Goal: Navigation & Orientation: Understand site structure

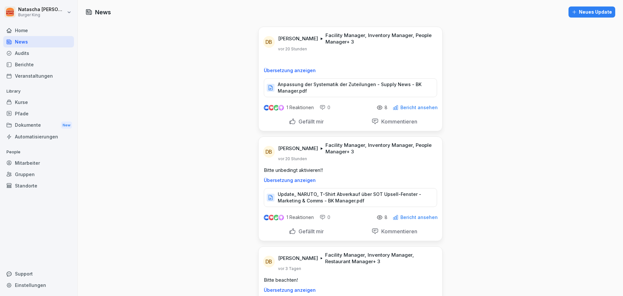
click at [586, 10] on div "Neues Update" at bounding box center [592, 11] width 40 height 7
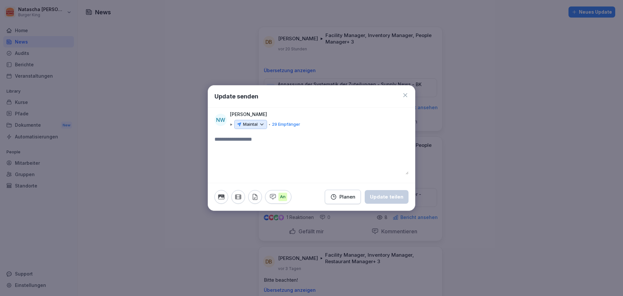
click at [262, 124] on icon at bounding box center [262, 124] width 6 height 6
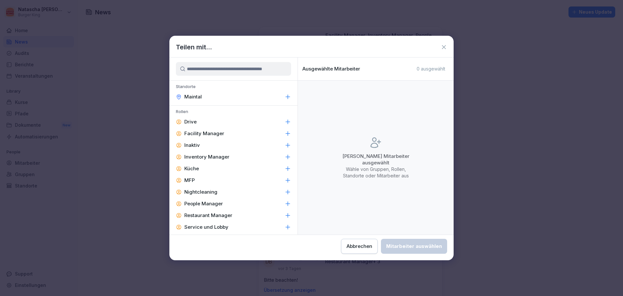
click at [442, 48] on icon at bounding box center [444, 47] width 6 height 6
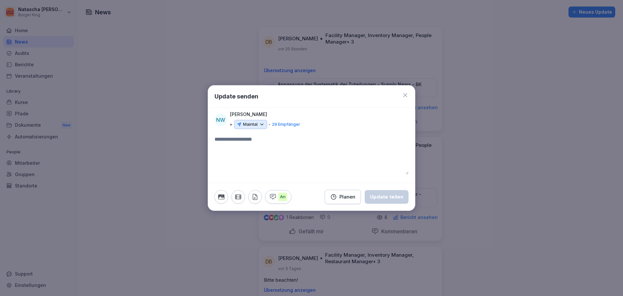
click at [404, 93] on icon at bounding box center [405, 95] width 6 height 6
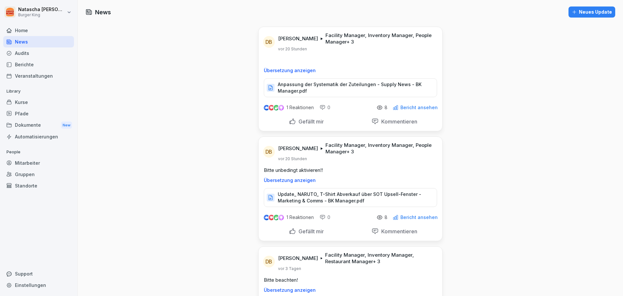
drag, startPoint x: 232, startPoint y: 220, endPoint x: 188, endPoint y: 269, distance: 65.3
drag, startPoint x: 188, startPoint y: 269, endPoint x: 531, endPoint y: 176, distance: 355.5
click at [15, 166] on div "Mitarbeiter" at bounding box center [38, 162] width 71 height 11
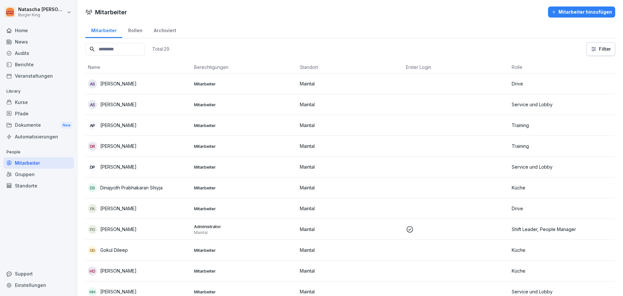
click at [138, 28] on div "Rollen" at bounding box center [135, 29] width 26 height 17
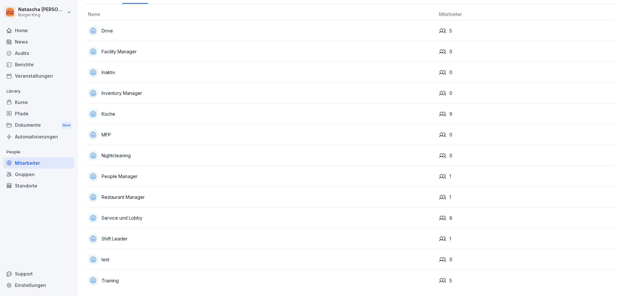
scroll to position [37, 0]
drag, startPoint x: 179, startPoint y: 262, endPoint x: 131, endPoint y: 255, distance: 48.4
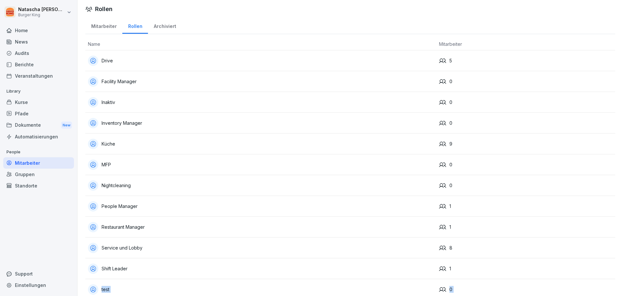
scroll to position [0, 0]
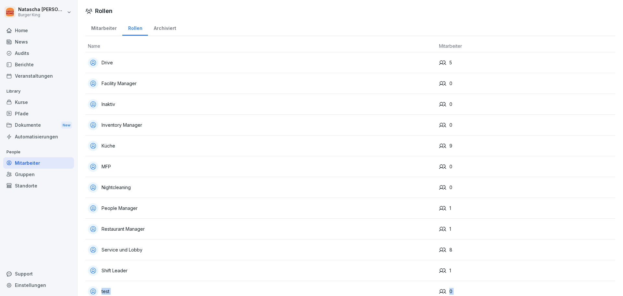
click at [162, 28] on div "Archiviert" at bounding box center [165, 27] width 34 height 17
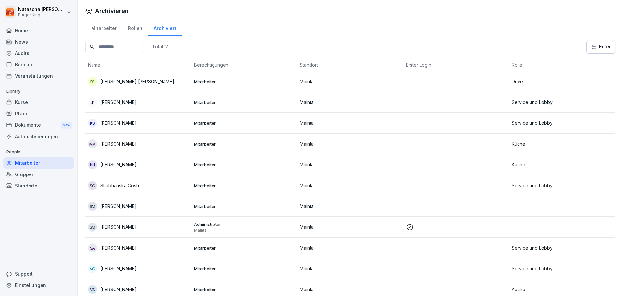
click at [31, 163] on div "Mitarbeiter" at bounding box center [38, 162] width 71 height 11
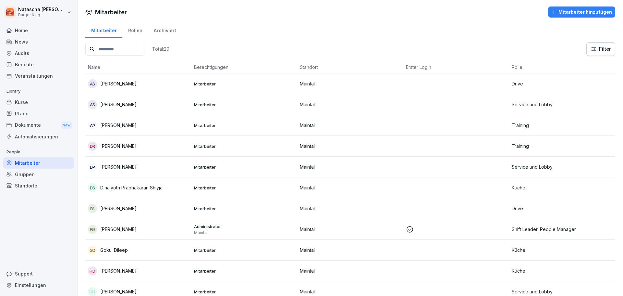
click at [15, 55] on div "Audits" at bounding box center [38, 52] width 71 height 11
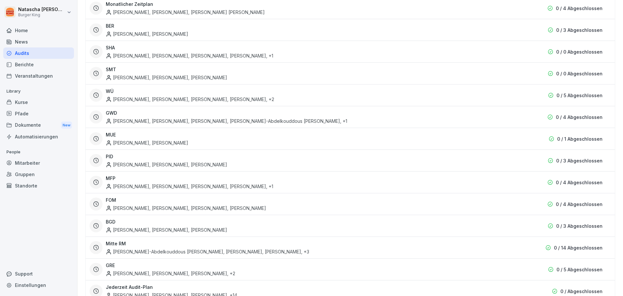
scroll to position [1, 0]
